Goal: Obtain resource: Download file/media

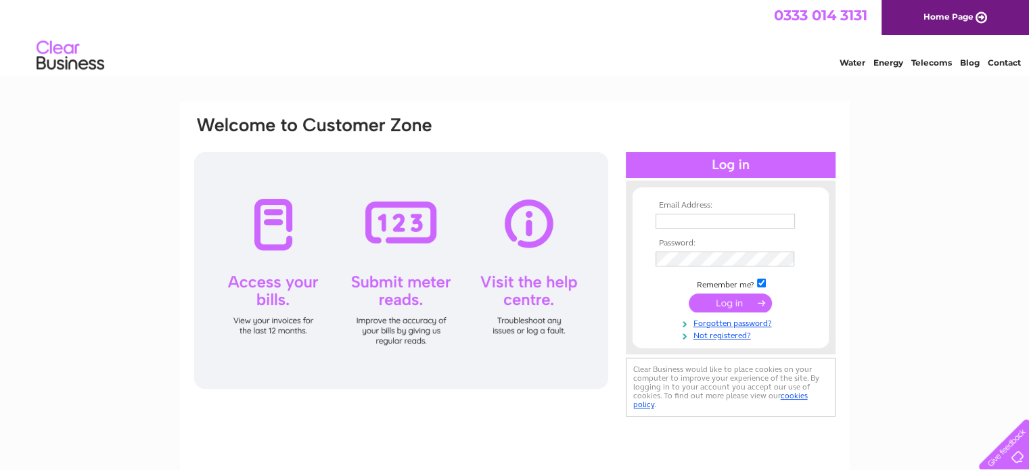
type input "johnygwas@outlook.com"
click at [721, 302] on input "submit" at bounding box center [730, 303] width 83 height 19
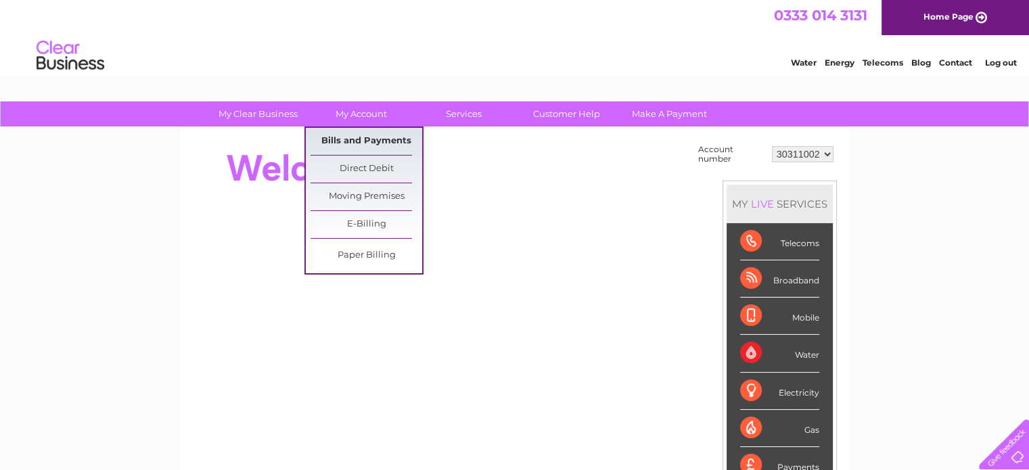
click at [357, 137] on link "Bills and Payments" at bounding box center [367, 141] width 112 height 27
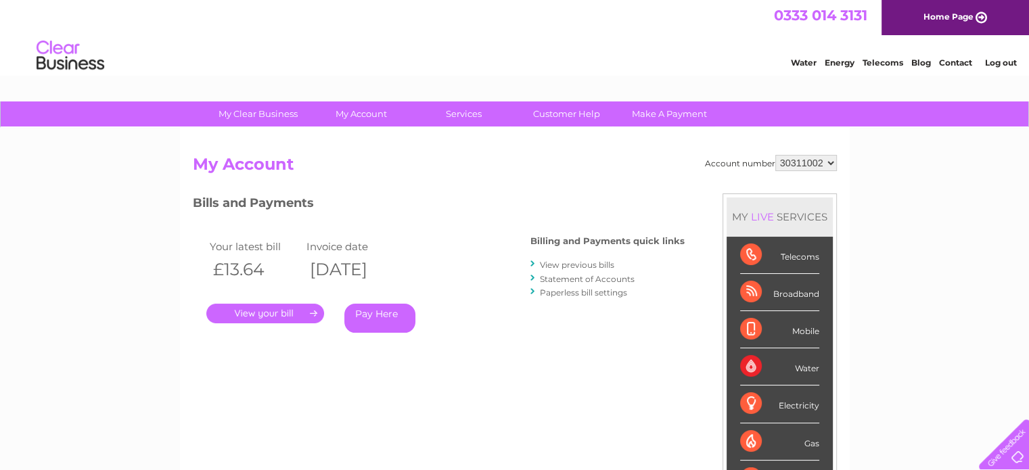
click at [293, 312] on link "." at bounding box center [265, 314] width 118 height 20
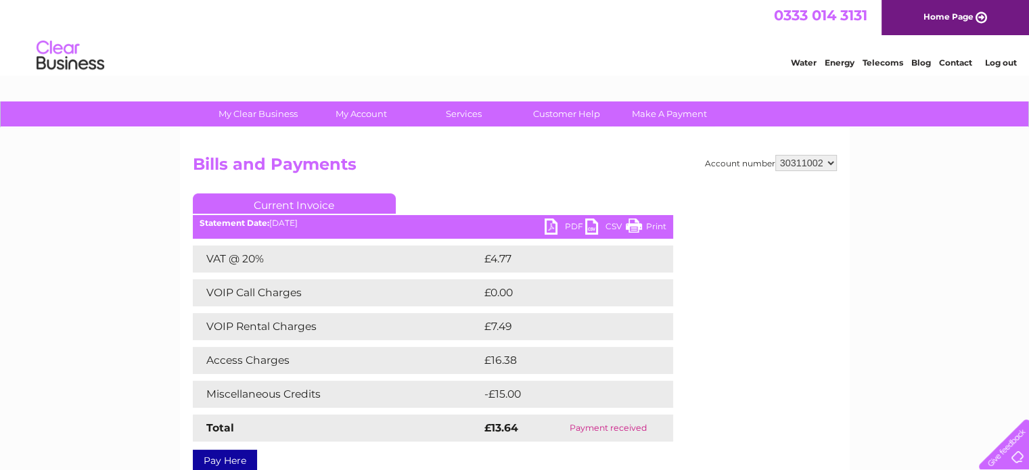
click at [564, 225] on link "PDF" at bounding box center [565, 229] width 41 height 20
click at [999, 61] on link "Log out" at bounding box center [1001, 63] width 32 height 10
